Goal: Task Accomplishment & Management: Use online tool/utility

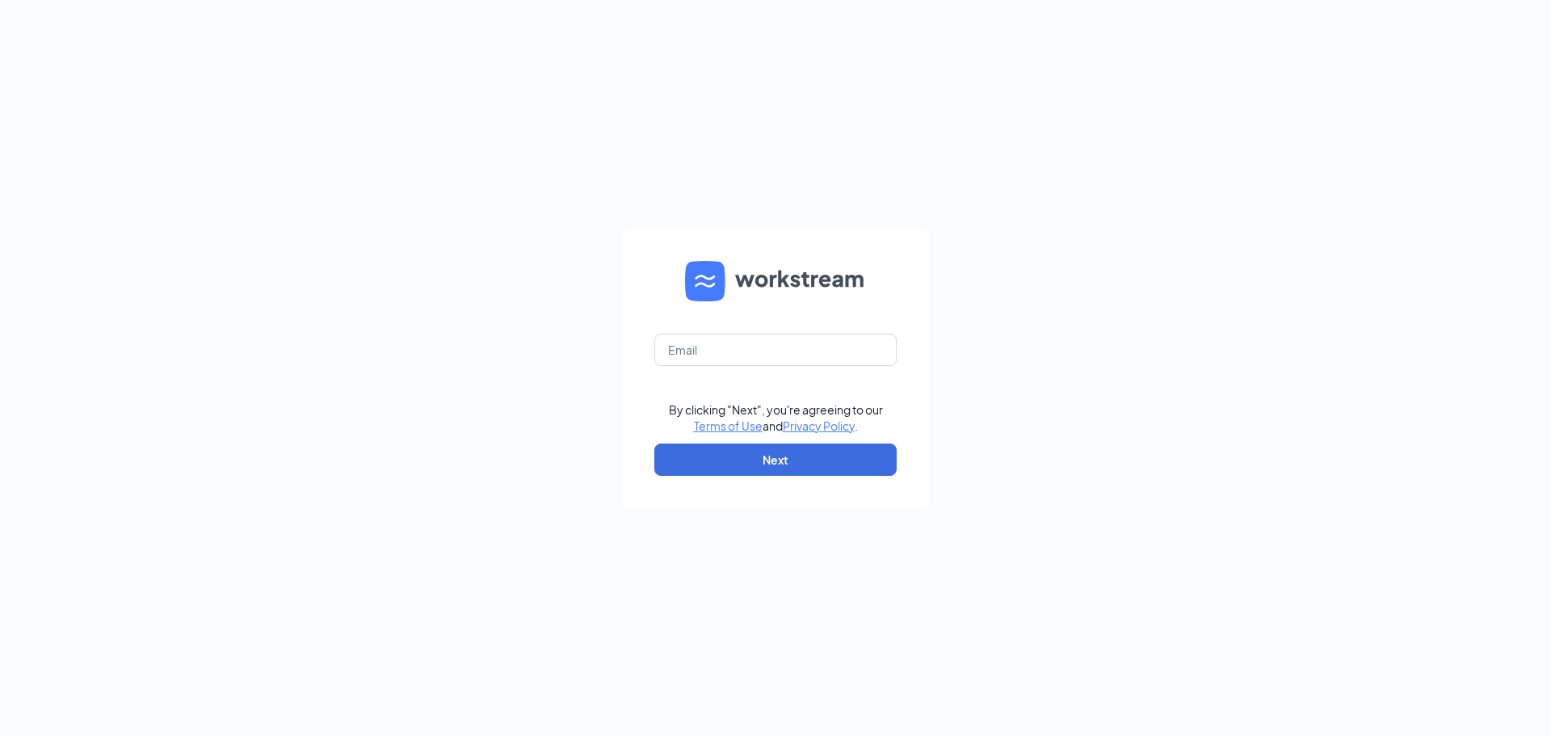
type input "karenm@abbottangerer.net"
click at [803, 452] on button "Next" at bounding box center [775, 460] width 242 height 32
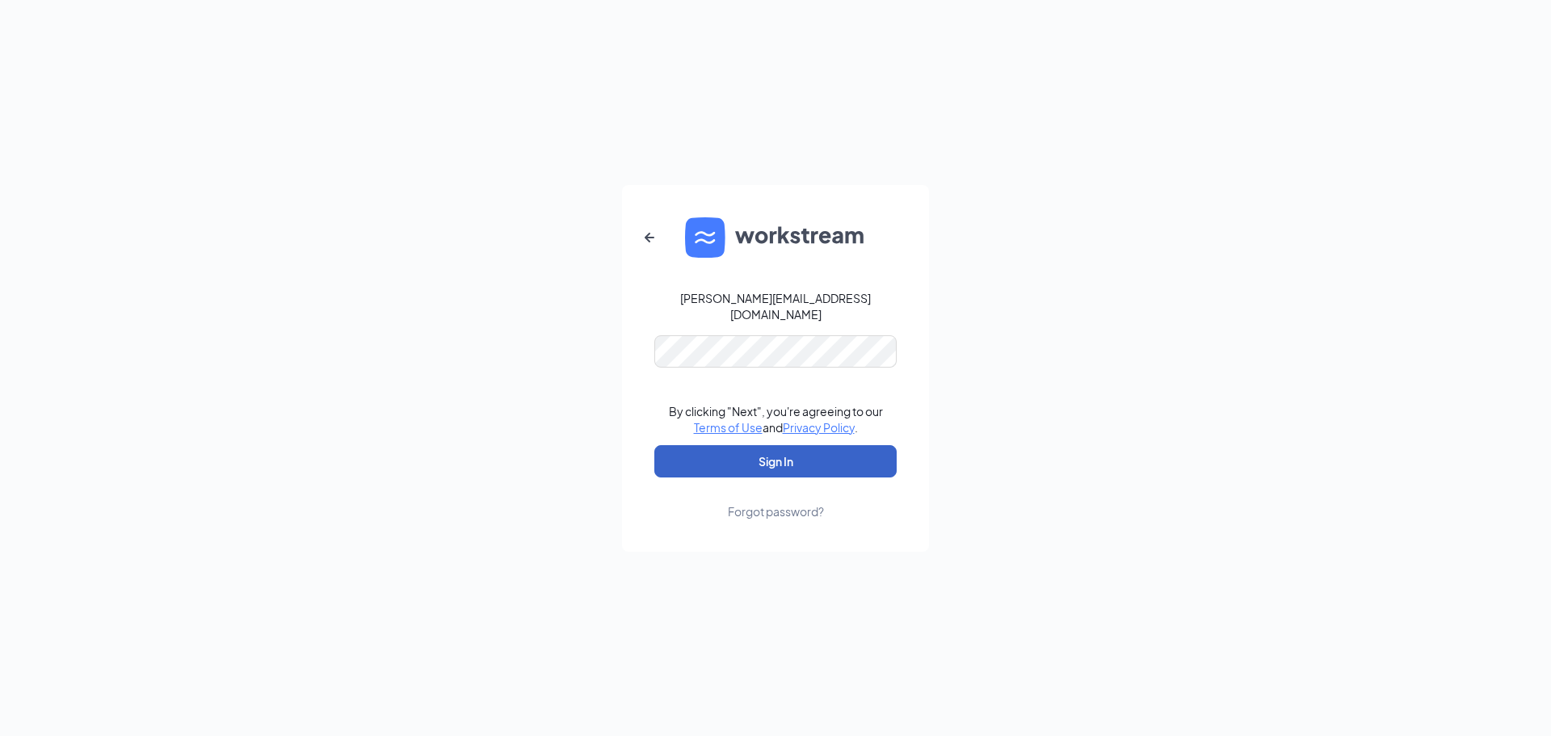
click at [749, 452] on button "Sign In" at bounding box center [775, 461] width 242 height 32
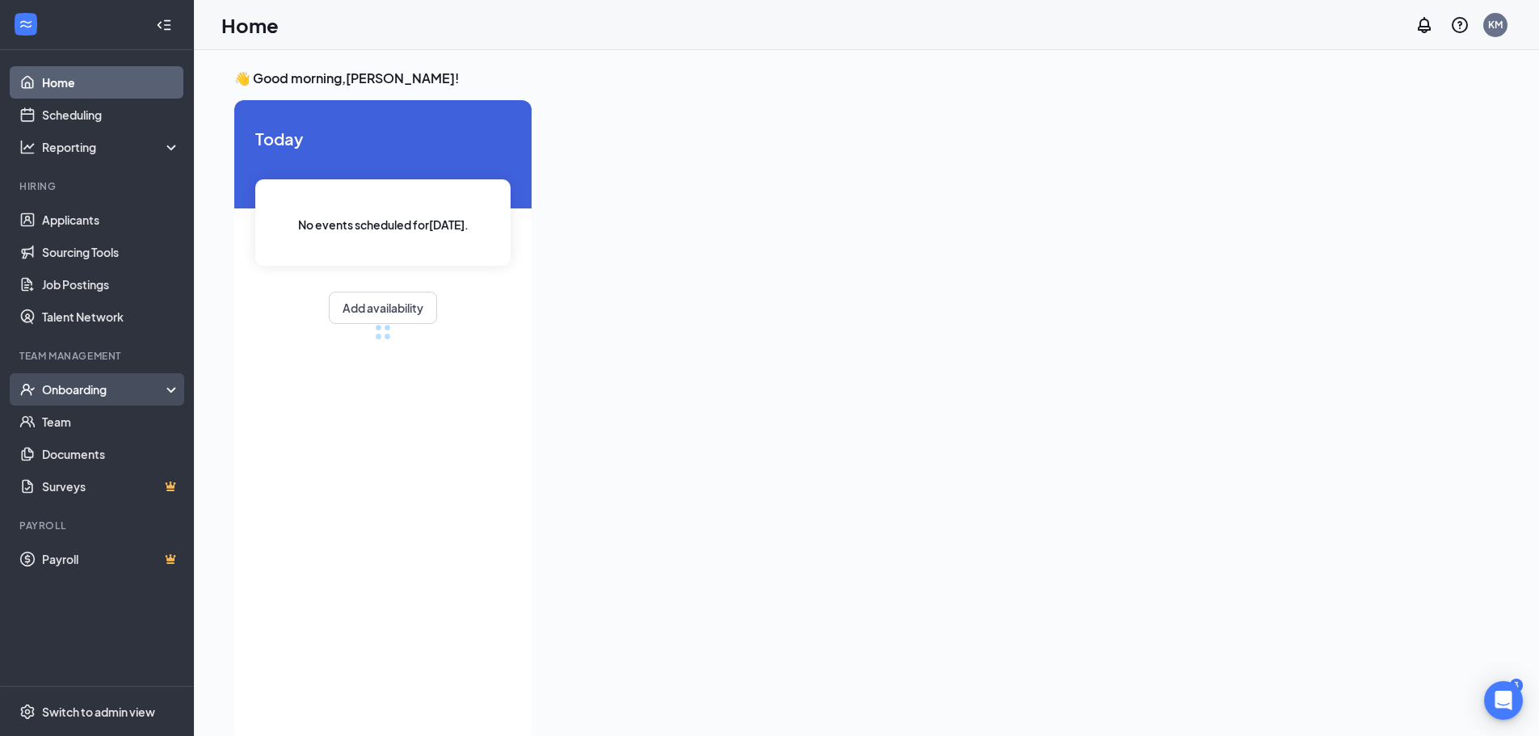
click at [67, 389] on div "Onboarding" at bounding box center [104, 389] width 124 height 16
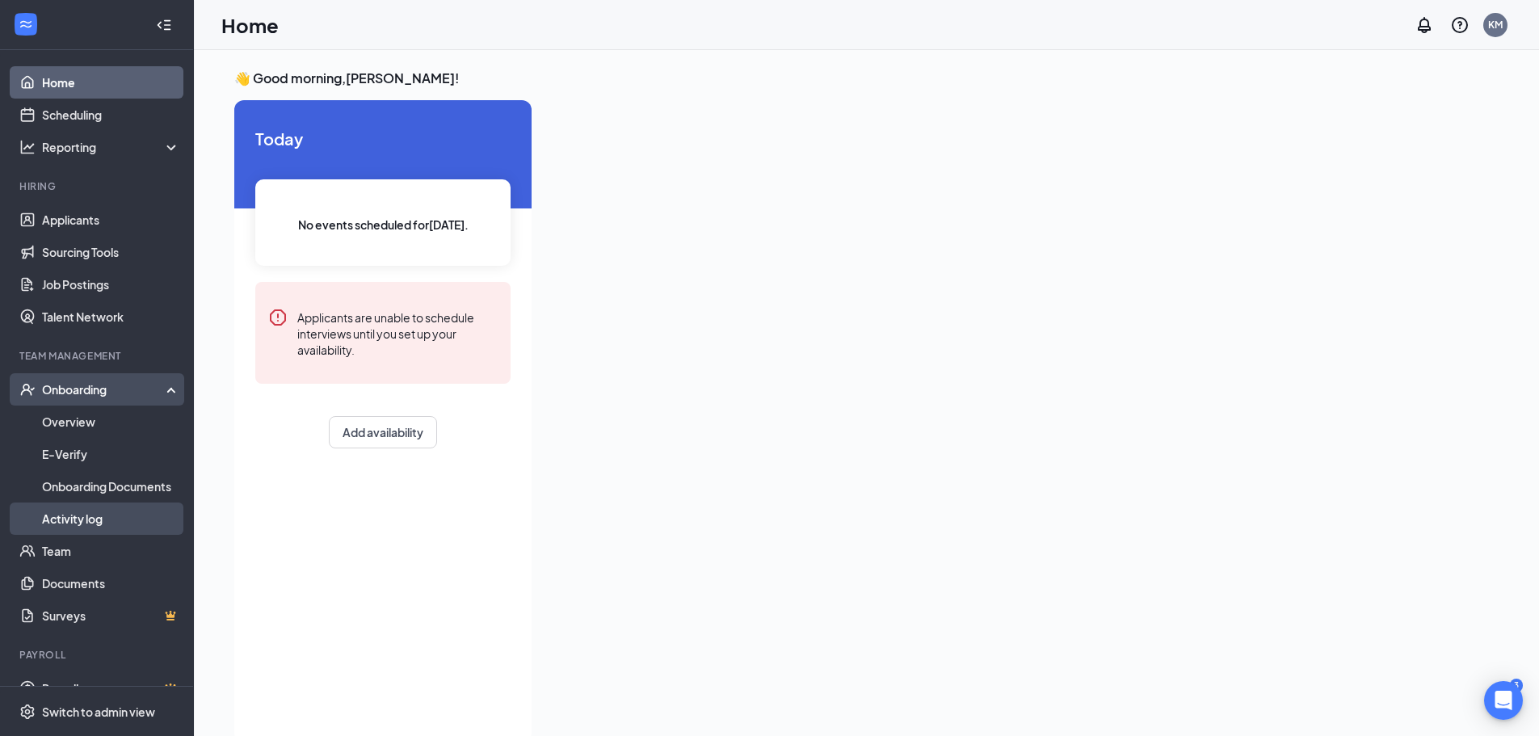
click at [61, 514] on link "Activity log" at bounding box center [111, 519] width 138 height 32
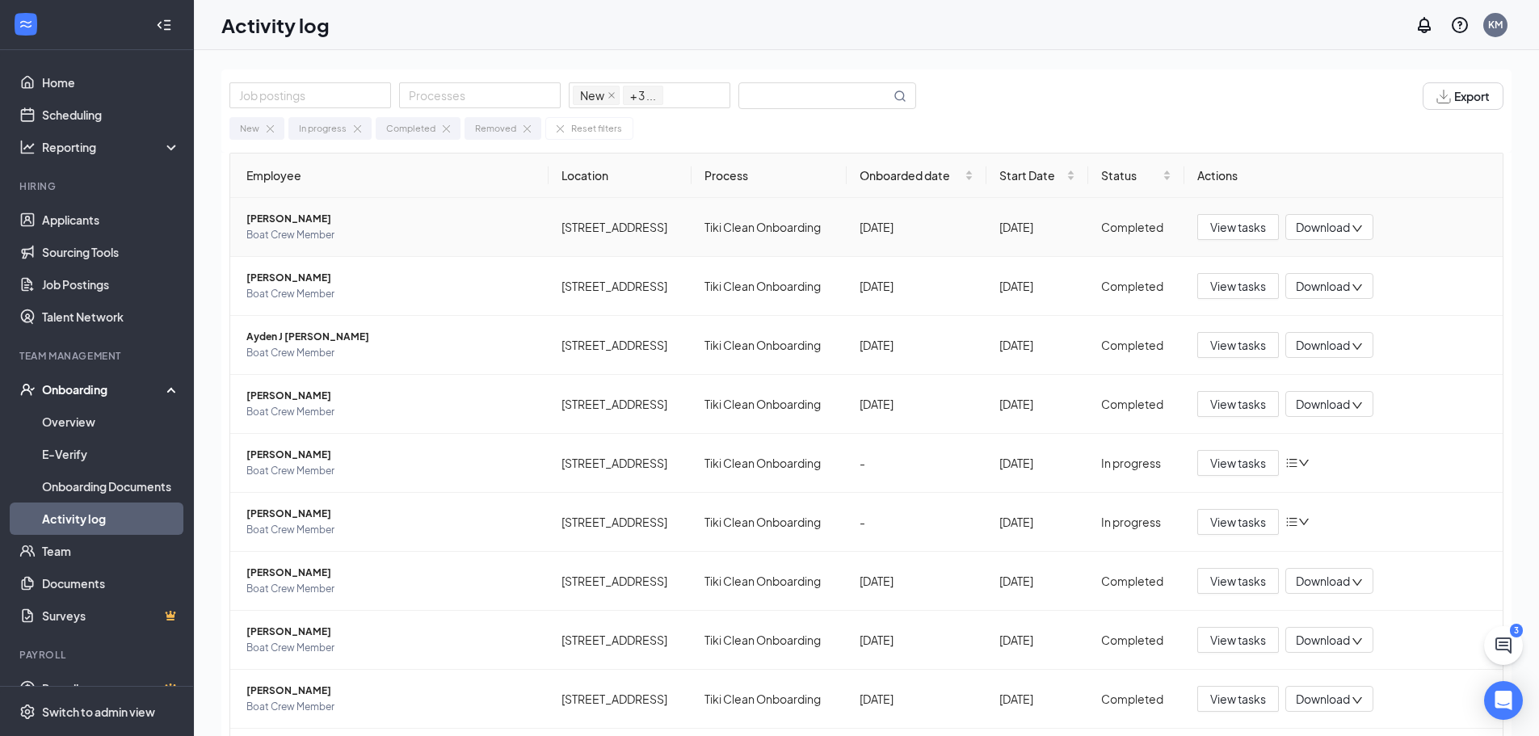
click at [274, 221] on span "[PERSON_NAME]" at bounding box center [390, 219] width 289 height 16
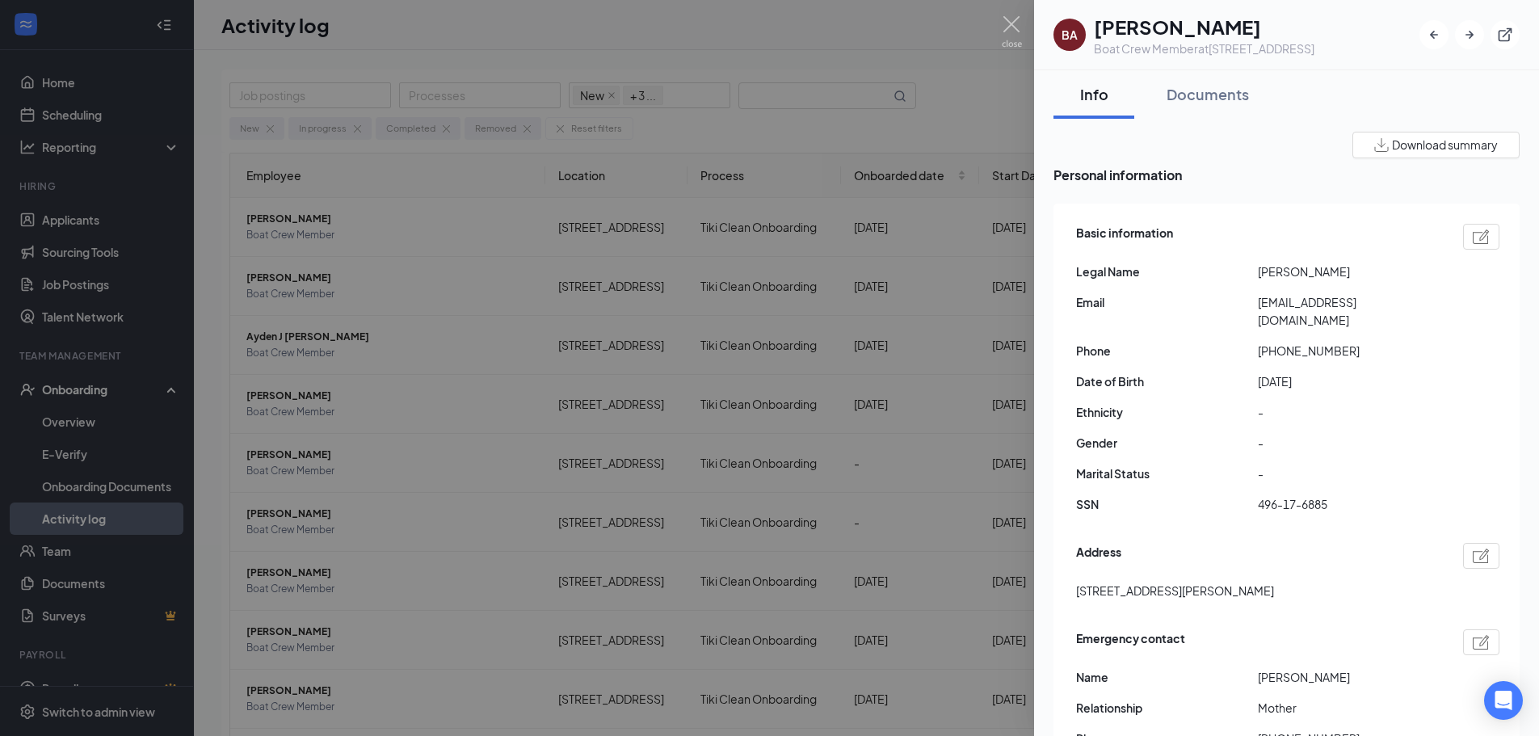
click at [1412, 143] on span "Download summary" at bounding box center [1445, 145] width 106 height 17
click at [1214, 97] on div "Documents" at bounding box center [1208, 94] width 82 height 20
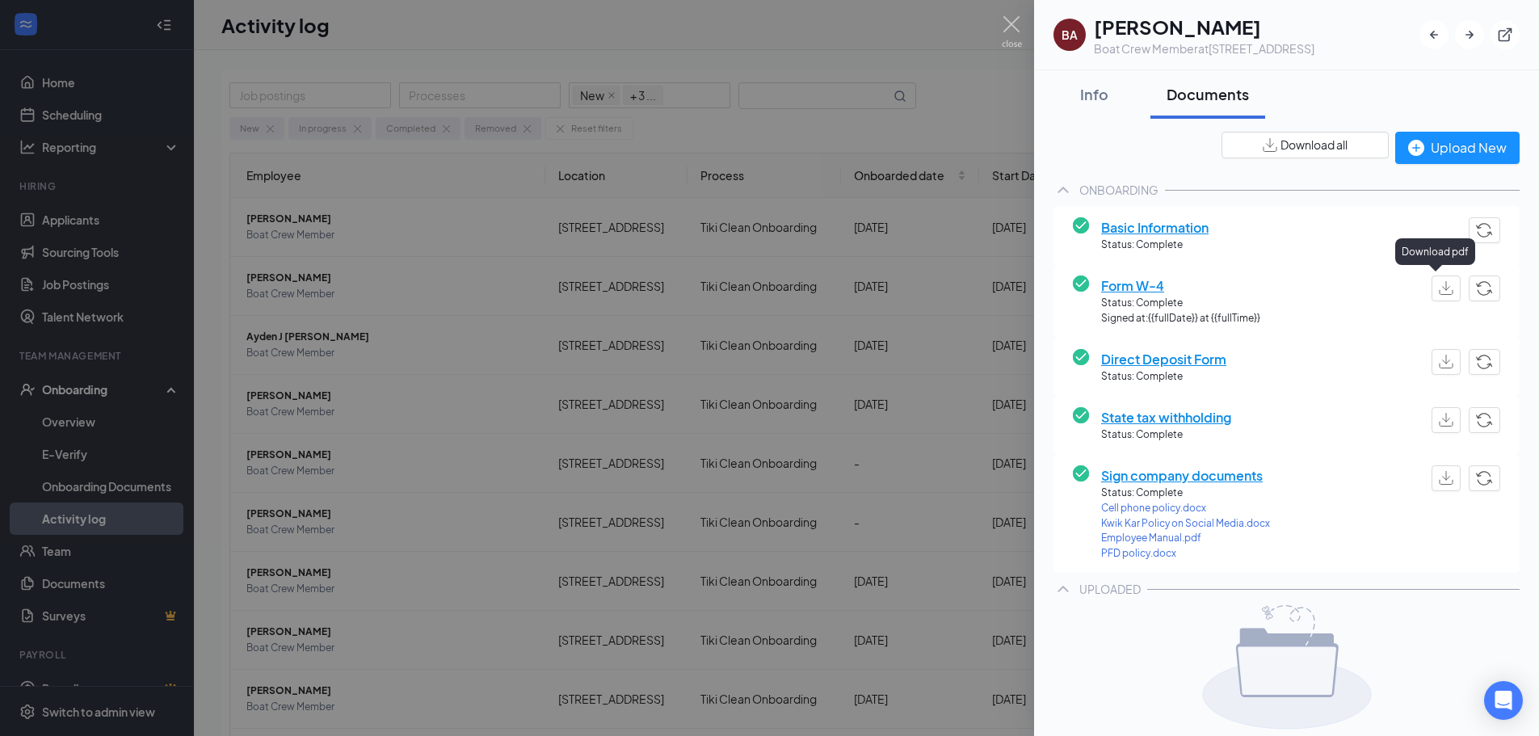
click at [1439, 285] on img "button" at bounding box center [1446, 288] width 15 height 14
click at [1439, 420] on img "button" at bounding box center [1446, 420] width 15 height 14
click at [1439, 364] on img "button" at bounding box center [1446, 362] width 15 height 14
click at [1013, 27] on img at bounding box center [1012, 32] width 20 height 32
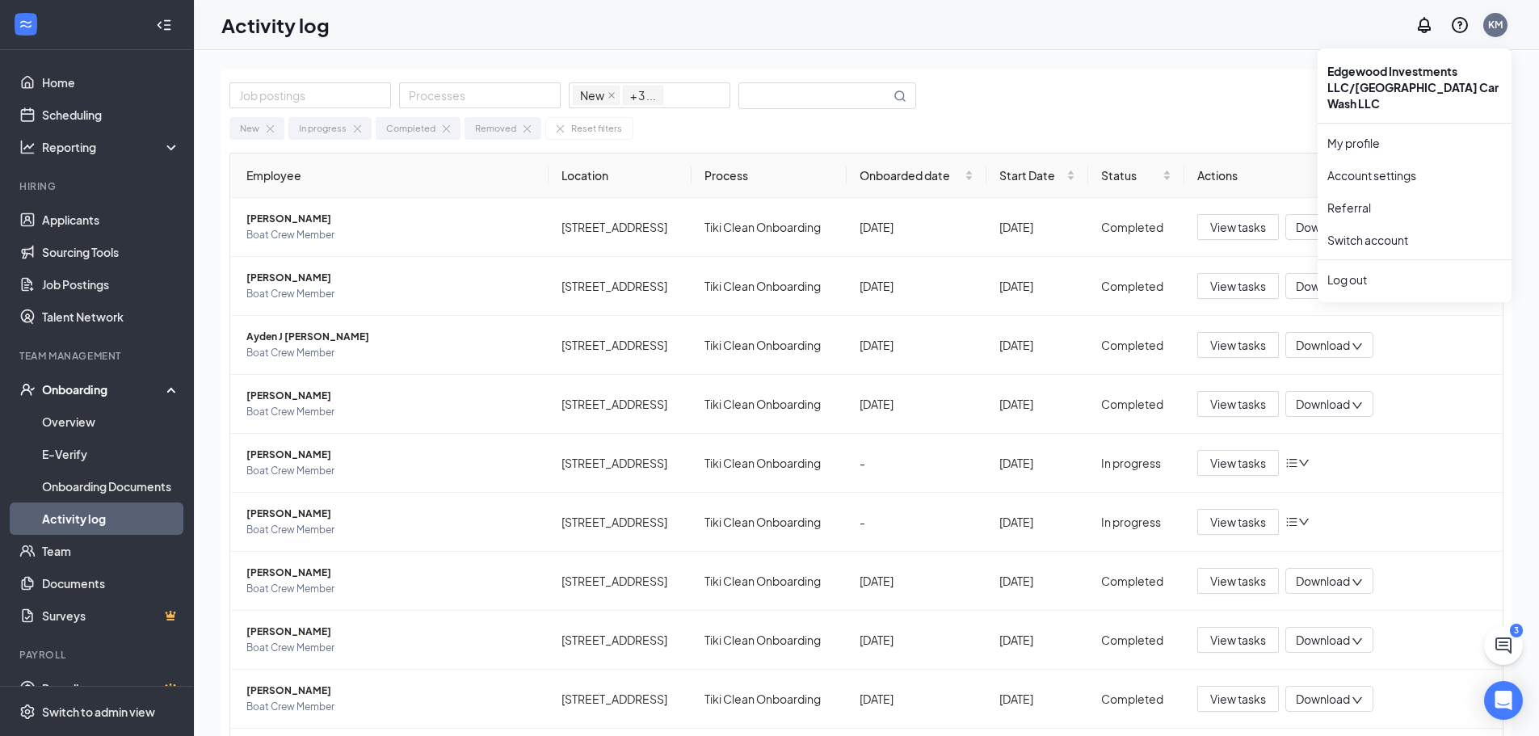
click at [1497, 29] on div "KM" at bounding box center [1495, 25] width 15 height 14
click at [1361, 271] on li "Log out" at bounding box center [1415, 279] width 194 height 32
